Goal: Navigation & Orientation: Find specific page/section

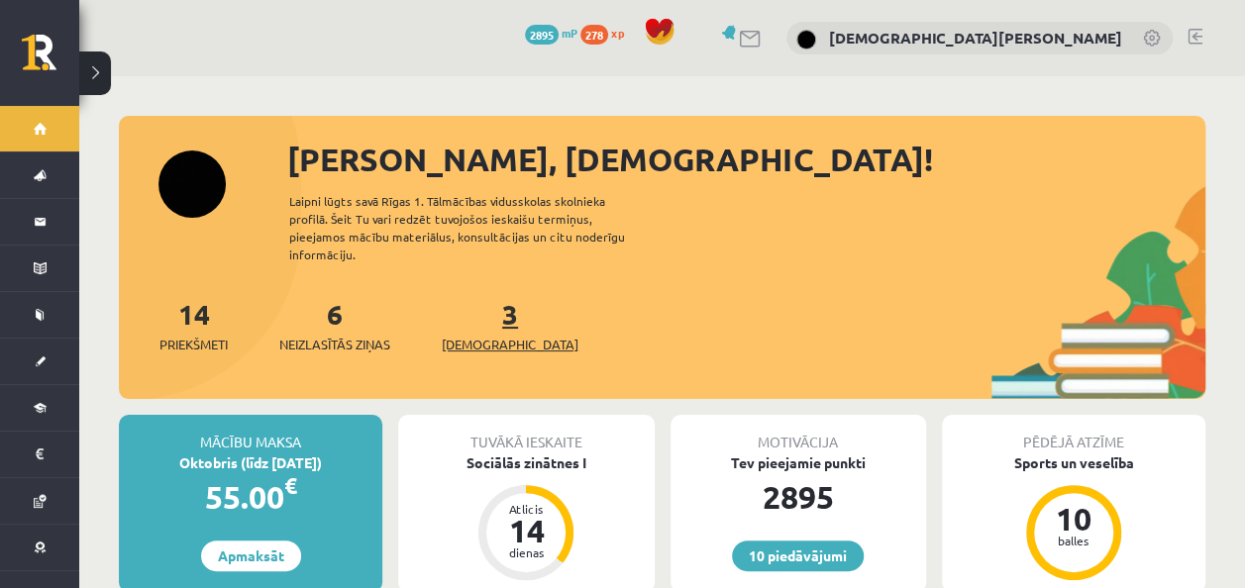
click at [474, 296] on link "3 Ieskaites" at bounding box center [510, 325] width 137 height 58
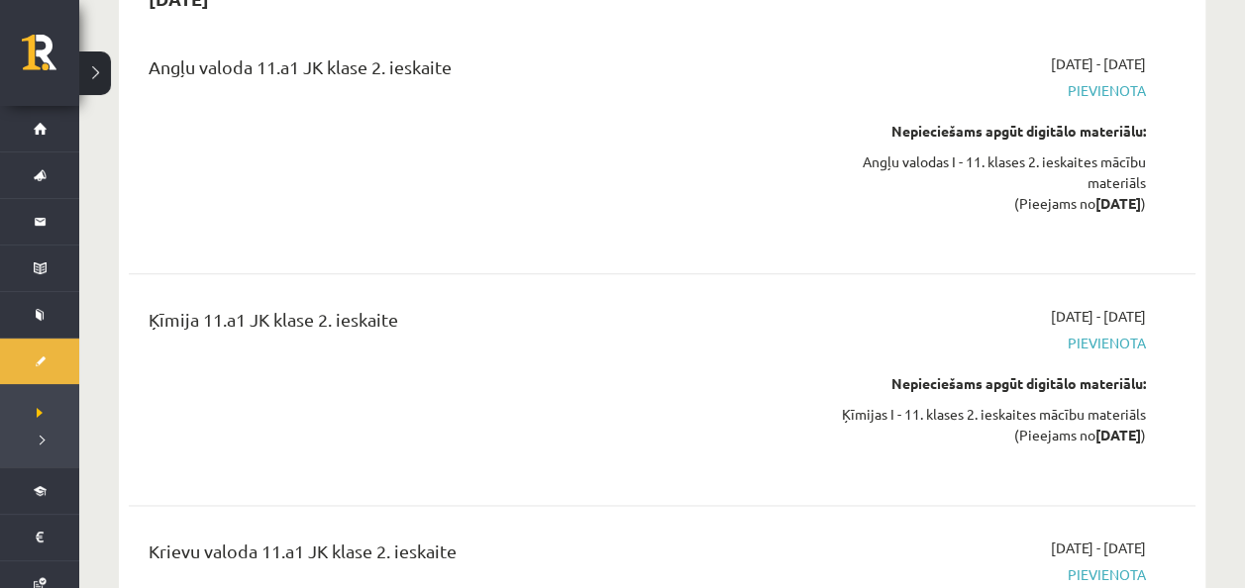
scroll to position [4338, 0]
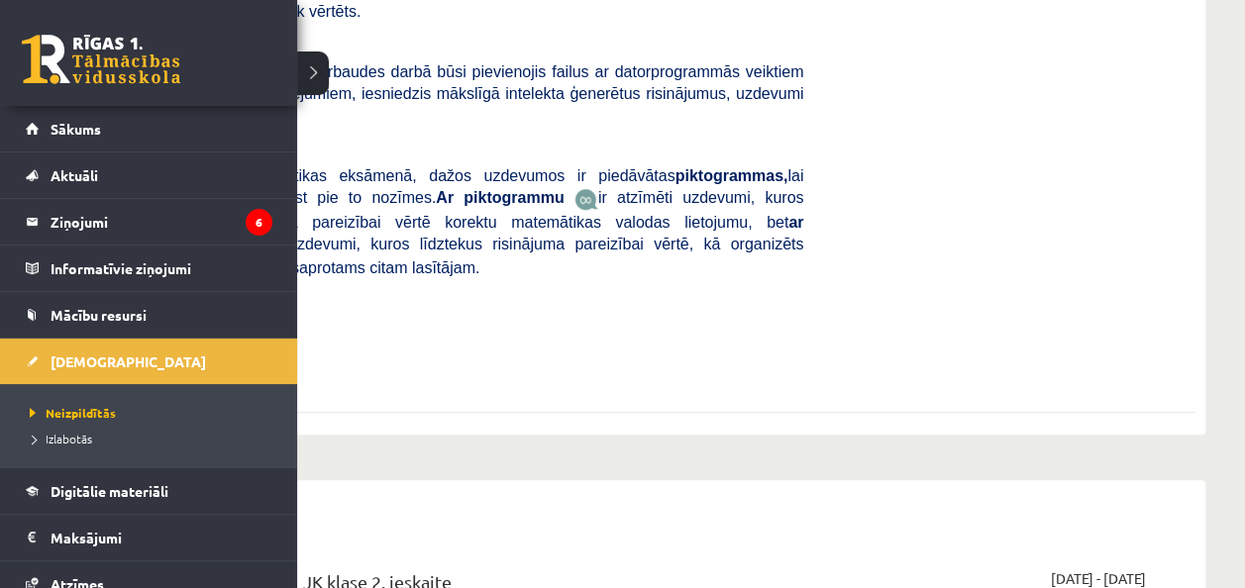
click at [103, 33] on div "0 Dāvanas 2895 mP 278 xp" at bounding box center [148, 53] width 297 height 106
click at [99, 38] on link at bounding box center [101, 60] width 158 height 50
